Goal: Information Seeking & Learning: Learn about a topic

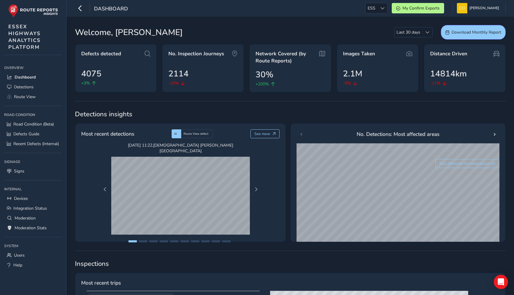
click at [375, 13] on div "Dashboard ESS ESS My Confirm Exports [PERSON_NAME] Colour Scheme: Dark Dim Ligh…" at bounding box center [290, 8] width 447 height 17
click at [377, 7] on div at bounding box center [382, 8] width 10 height 10
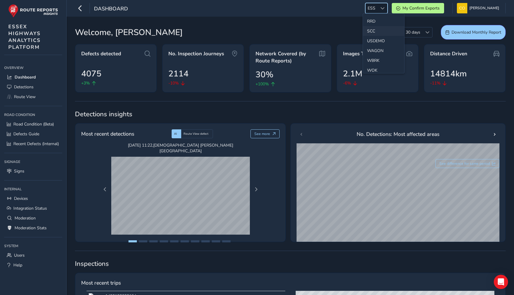
click at [376, 32] on li "SCC" at bounding box center [383, 31] width 41 height 10
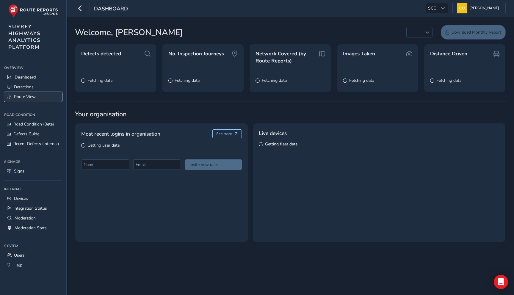
click at [25, 100] on link "Route View" at bounding box center [33, 97] width 58 height 10
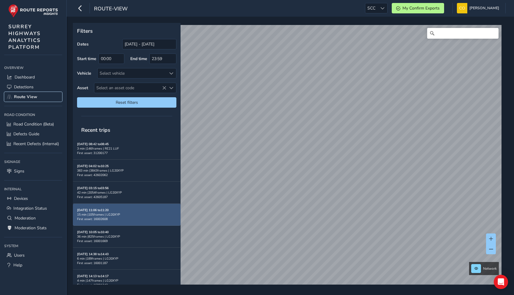
scroll to position [16, 0]
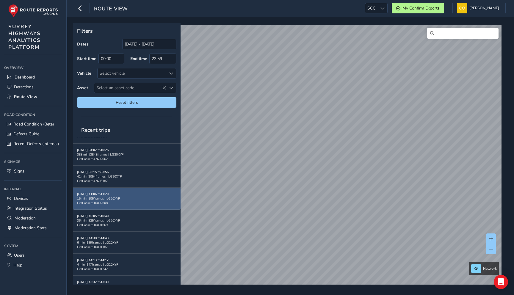
click at [142, 197] on div "15 min | 105 frames | LG20XYP" at bounding box center [126, 198] width 99 height 4
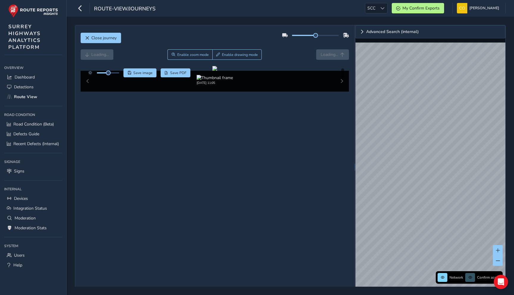
click at [475, 43] on div at bounding box center [430, 43] width 150 height 0
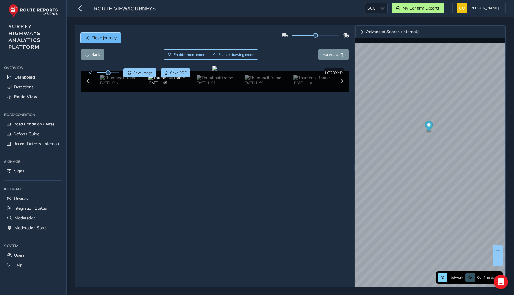
click at [99, 41] on button "Close journey" at bounding box center [101, 38] width 40 height 10
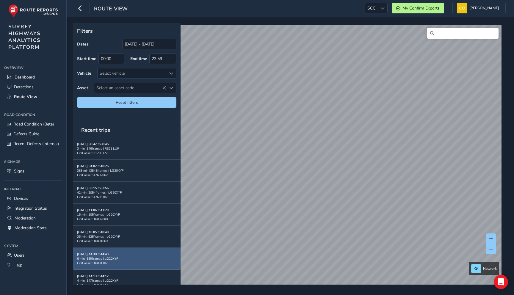
click at [123, 252] on div "[DATE] 14:38 to 14:43 6 min | 189 frames | LG20XYP First asset: 16001187" at bounding box center [126, 258] width 99 height 13
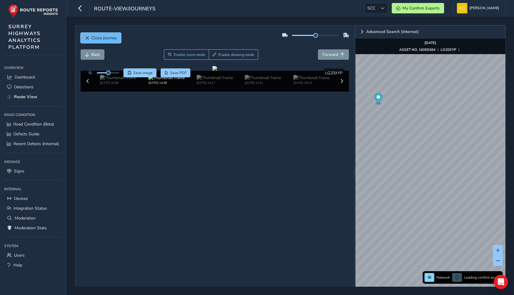
click at [103, 35] on button "Close journey" at bounding box center [101, 38] width 40 height 10
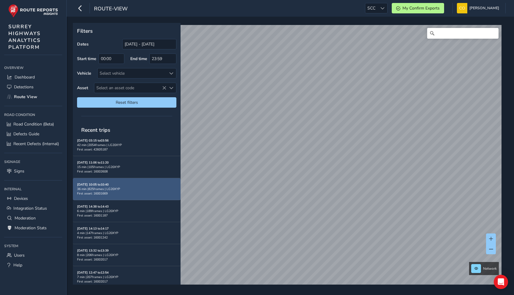
scroll to position [55, 0]
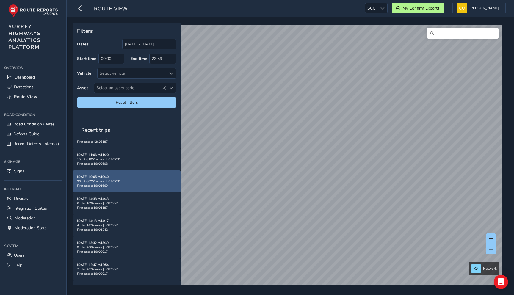
click at [146, 174] on div "[DATE] 10:05 to 10:40 36 min | 825 frames | LG20XYP First asset: 16001669" at bounding box center [126, 180] width 99 height 13
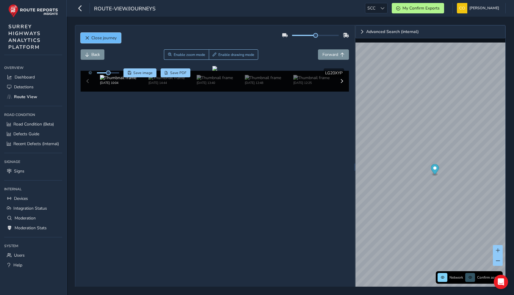
click at [87, 33] on button "Close journey" at bounding box center [101, 38] width 40 height 10
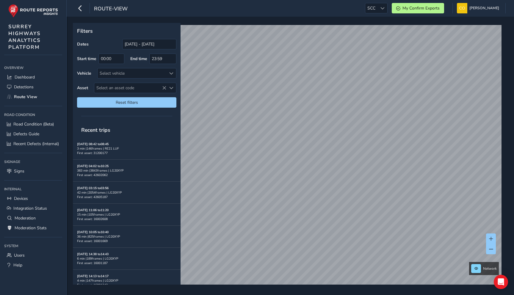
click at [89, 38] on div "Filters Dates [DATE] - [DATE] Start time 00:00 End time 23:59 Vehicle Select ve…" at bounding box center [127, 67] width 108 height 89
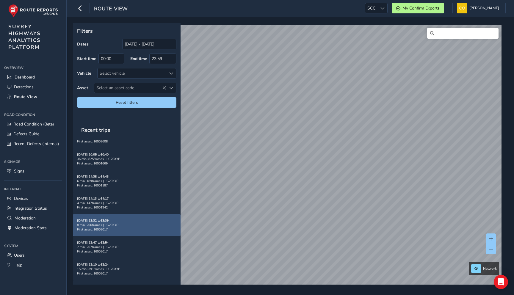
scroll to position [79, 0]
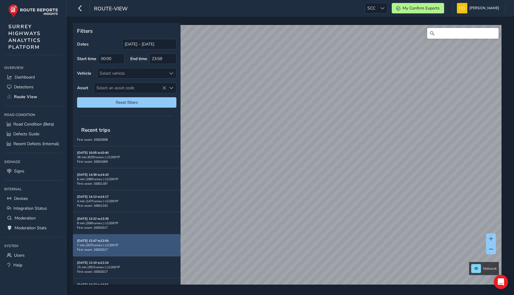
click at [138, 242] on div "[DATE] 12:47 to 12:54 7 min | 207 frames | LG20XYP First asset: 16002017" at bounding box center [126, 244] width 99 height 13
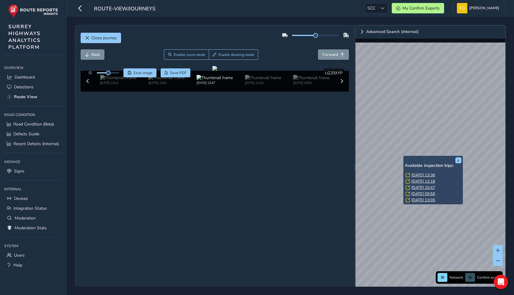
click at [417, 182] on link "[DATE] 12:18" at bounding box center [423, 181] width 24 height 5
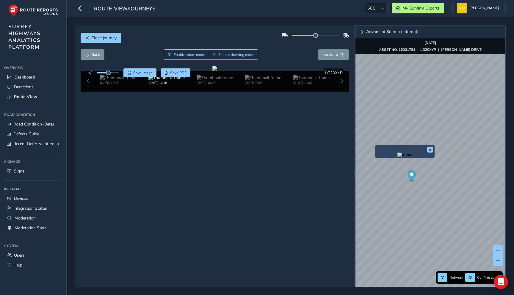
click at [397, 157] on img "Preview frame" at bounding box center [404, 154] width 15 height 5
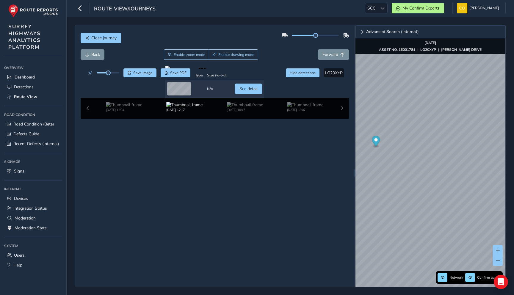
click at [100, 289] on div "Close journey Back Enable zoom mode Enable drawing mode Forward Click and Drag …" at bounding box center [290, 156] width 447 height 278
click at [115, 108] on img at bounding box center [124, 105] width 36 height 6
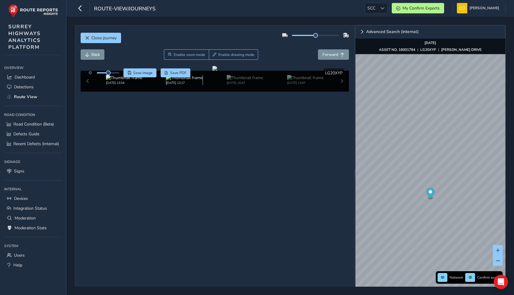
click at [173, 81] on img at bounding box center [184, 78] width 36 height 6
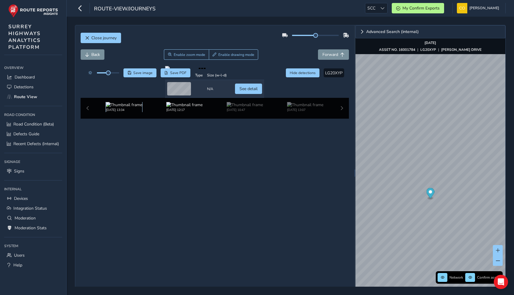
click at [124, 108] on img at bounding box center [124, 105] width 36 height 6
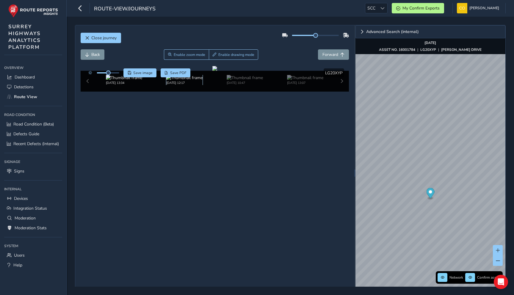
click at [177, 81] on img at bounding box center [184, 78] width 36 height 6
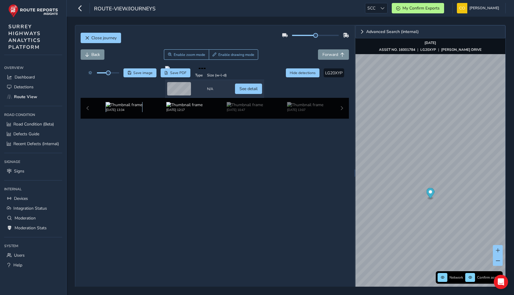
click at [124, 108] on img at bounding box center [124, 105] width 36 height 6
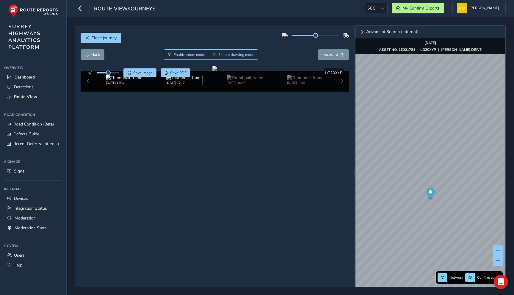
click at [184, 81] on img at bounding box center [184, 78] width 36 height 6
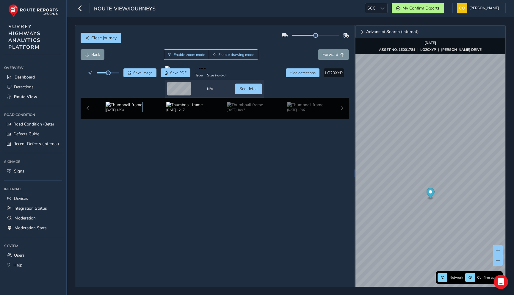
click at [125, 108] on img at bounding box center [124, 105] width 36 height 6
